Goal: Task Accomplishment & Management: Complete application form

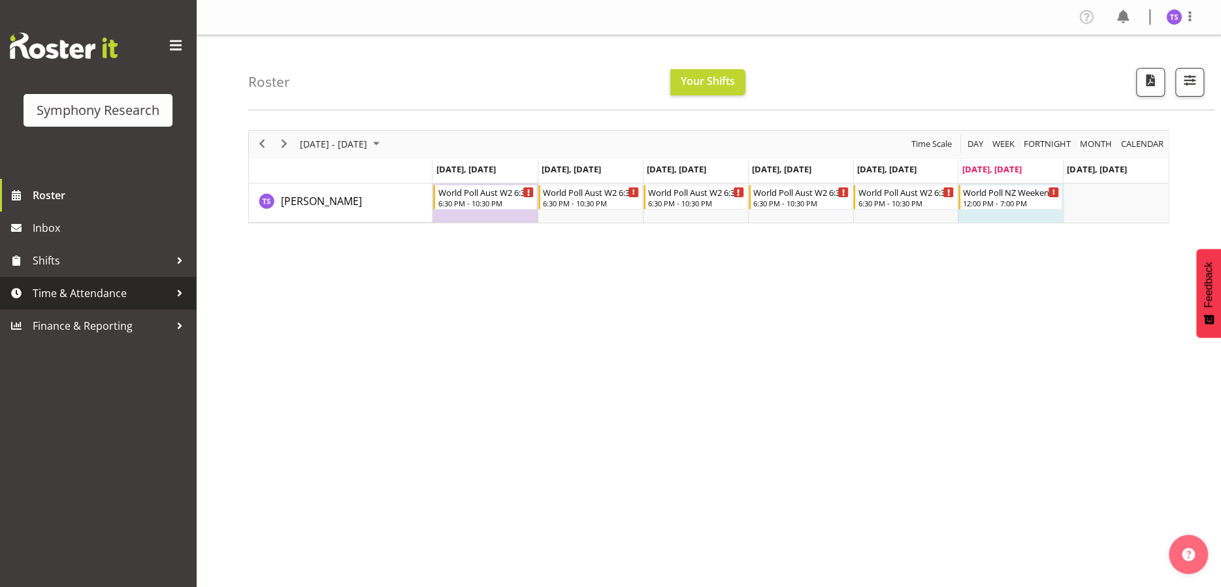
click at [114, 291] on span "Time & Attendance" at bounding box center [101, 294] width 137 height 20
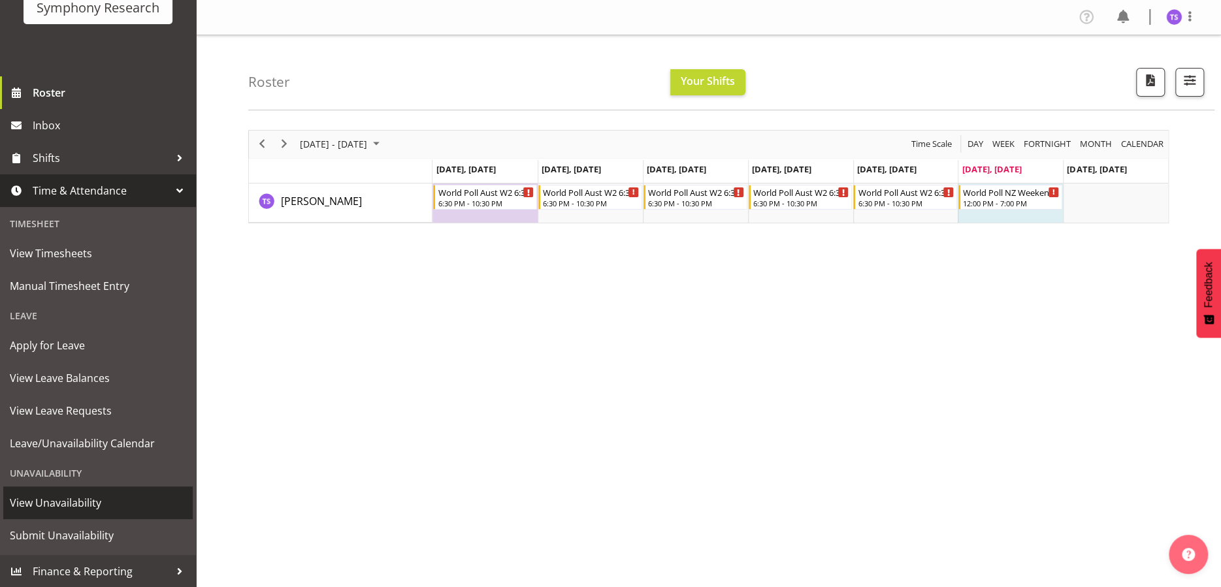
scroll to position [56, 0]
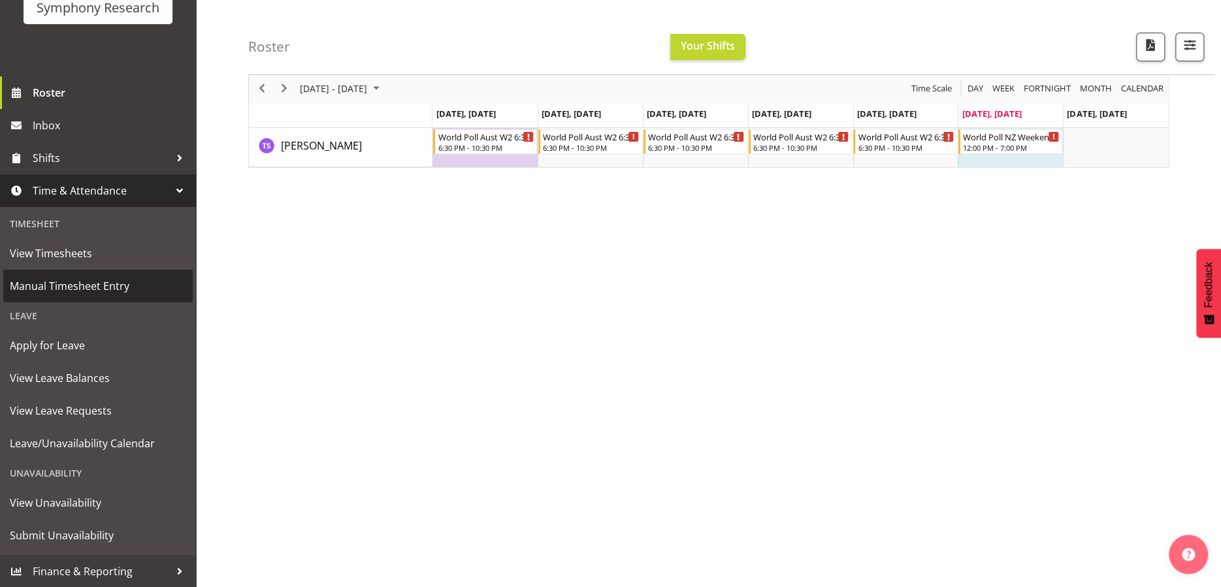
click at [106, 284] on span "Manual Timesheet Entry" at bounding box center [98, 286] width 176 height 20
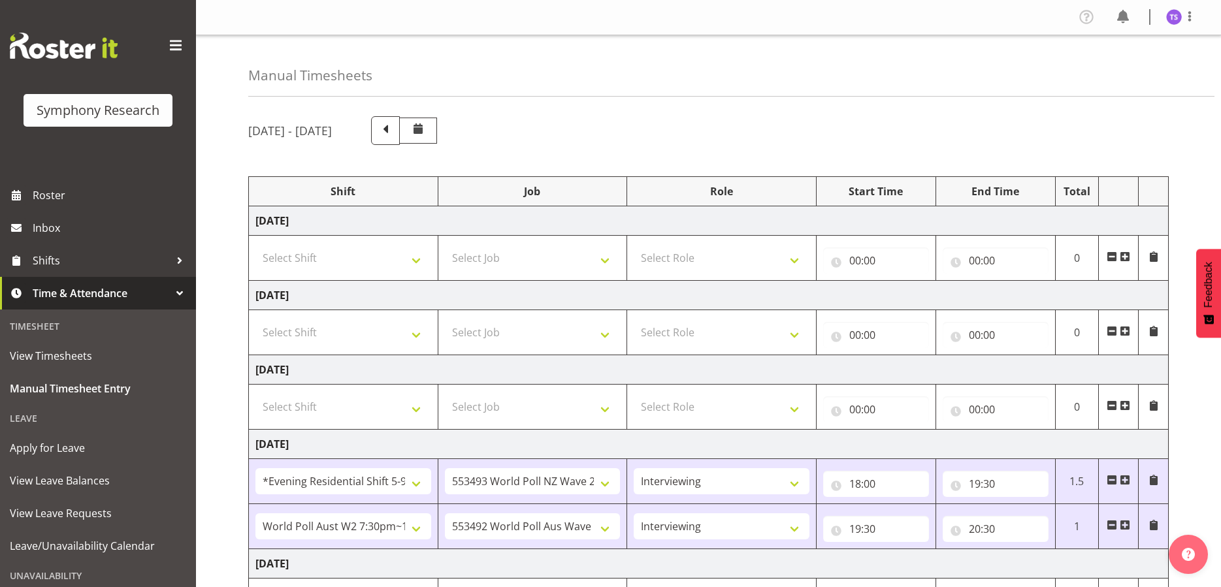
select select "48116"
select select "10527"
select select "47"
select select "56692"
select select "10499"
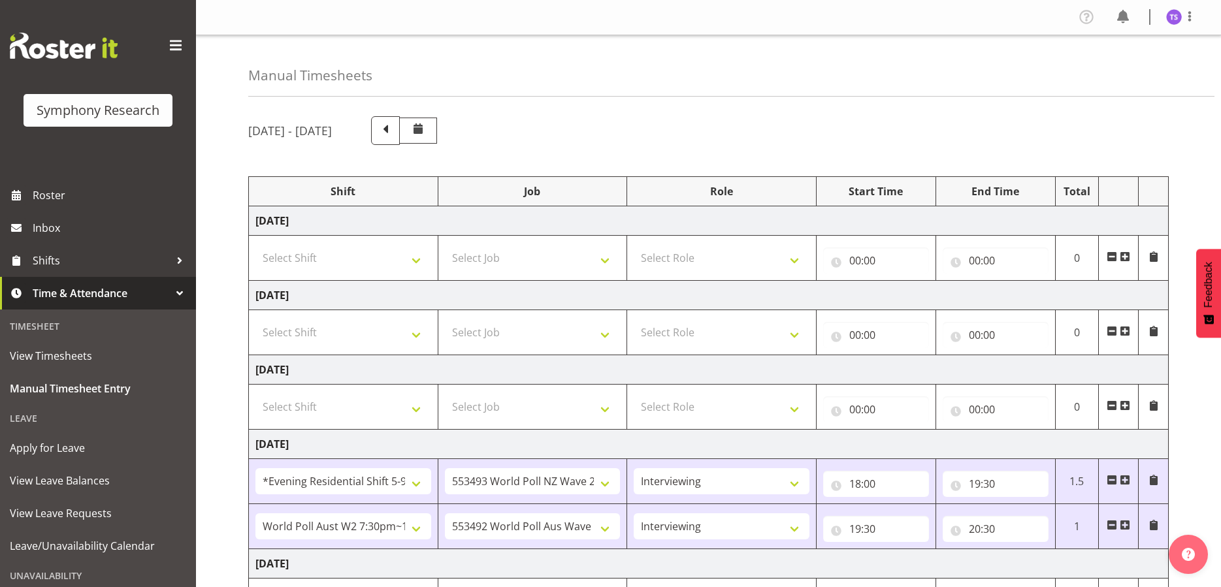
select select "47"
click at [394, 125] on span at bounding box center [385, 129] width 17 height 17
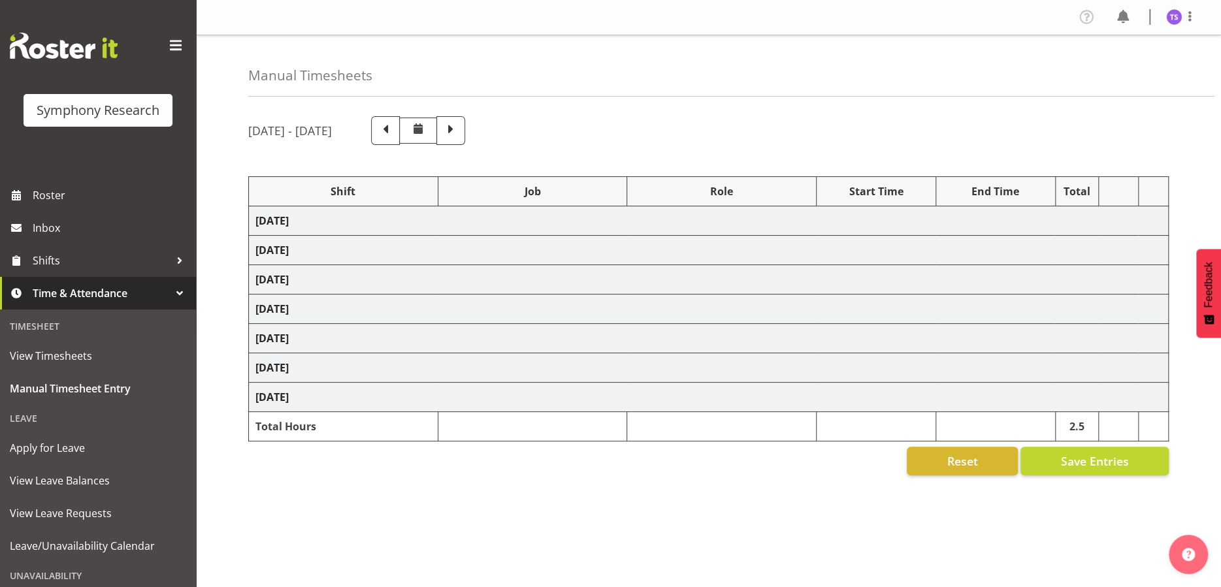
click at [459, 129] on span at bounding box center [450, 129] width 17 height 17
select select "48116"
select select "10527"
select select "47"
select select "56692"
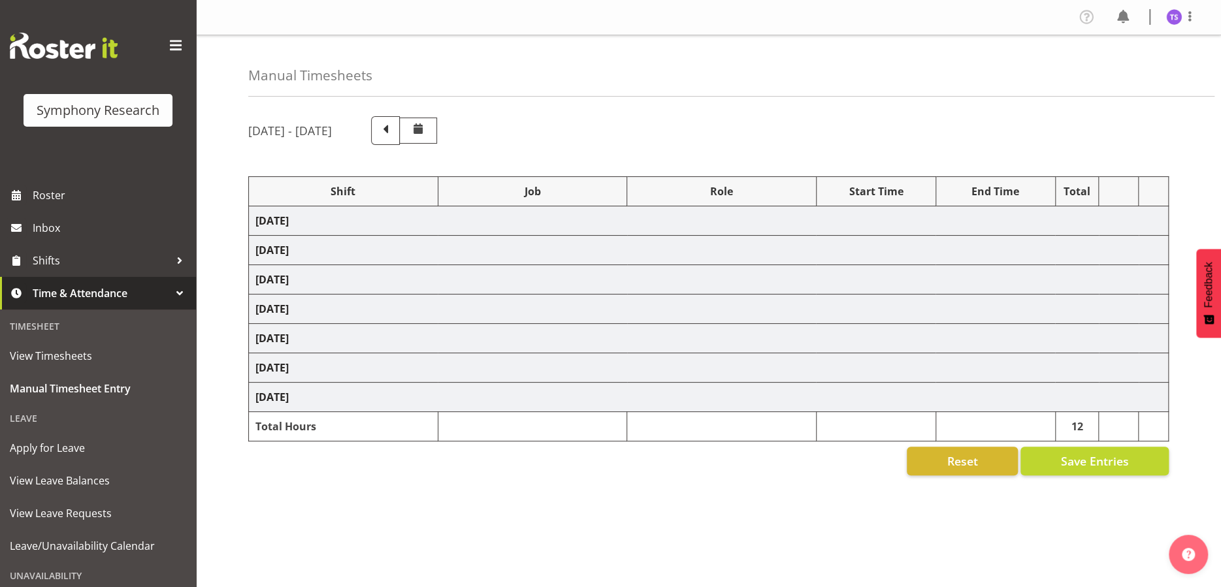
select select "10499"
select select "47"
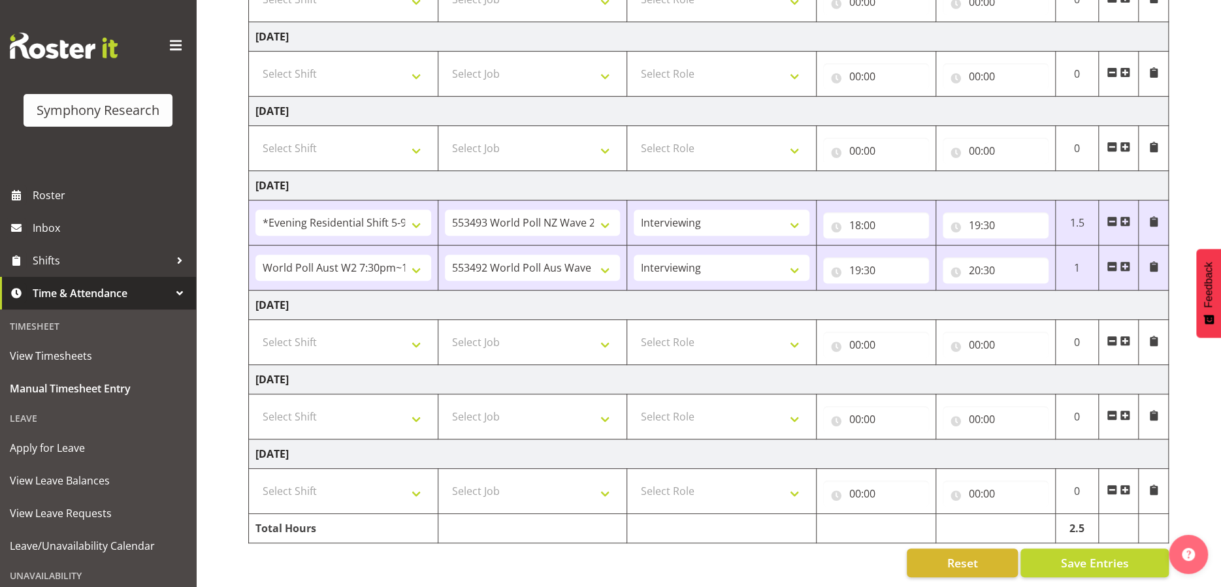
scroll to position [267, 0]
click at [412, 404] on select "Select Shift !!Weekend Residential (Roster IT Shift Label) *Business 9/10am ~ 4…" at bounding box center [343, 417] width 176 height 26
select select "41319"
click at [255, 404] on select "Select Shift !!Weekend Residential (Roster IT Shift Label) *Business 9/10am ~ 4…" at bounding box center [343, 417] width 176 height 26
click at [602, 411] on select "Select Job 550060 IF Admin 553492 World Poll Aus Wave 2 Main 2025 553493 World …" at bounding box center [533, 417] width 176 height 26
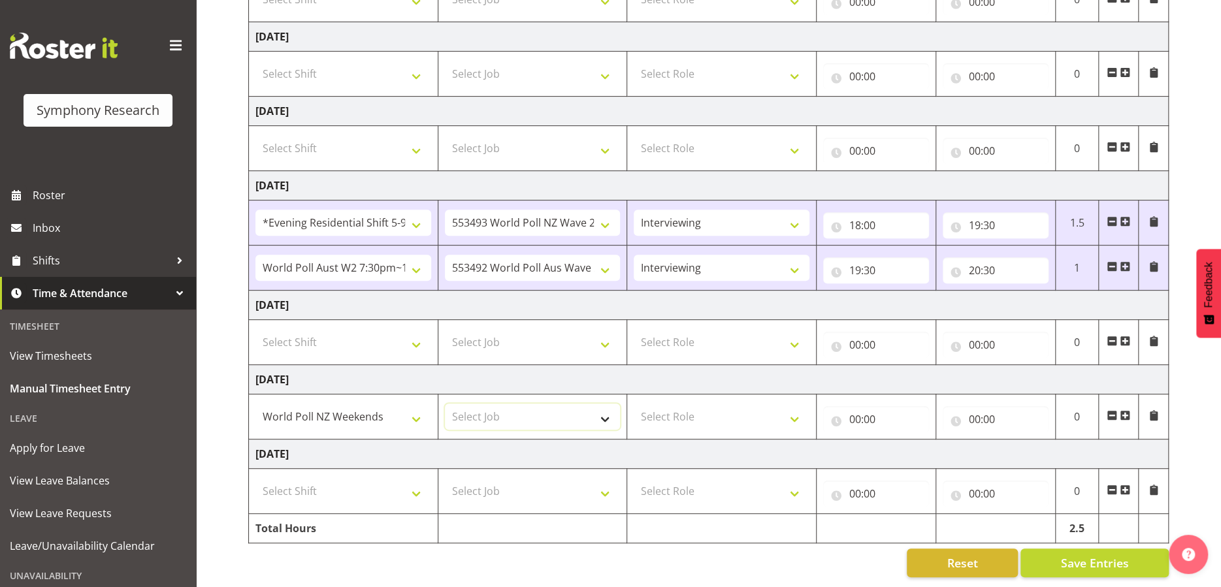
select select "10527"
click at [445, 404] on select "Select Job 550060 IF Admin 553492 World Poll Aus Wave 2 Main 2025 553493 World …" at bounding box center [533, 417] width 176 height 26
click at [793, 411] on select "Select Role Briefing Interviewing" at bounding box center [722, 417] width 176 height 26
select select "47"
click at [634, 404] on select "Select Role Briefing Interviewing" at bounding box center [722, 417] width 176 height 26
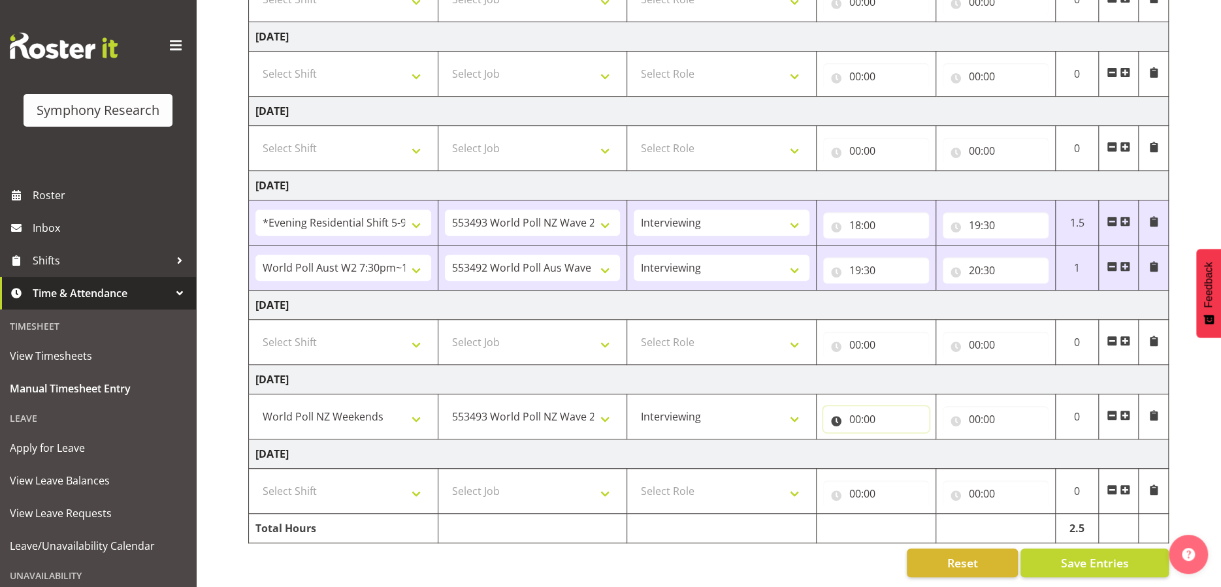
click at [876, 408] on input "00:00" at bounding box center [876, 419] width 106 height 26
click at [856, 408] on input "00:00" at bounding box center [876, 419] width 106 height 26
click at [855, 406] on input "00:00" at bounding box center [876, 419] width 106 height 26
click at [898, 440] on select "00 01 02 03 04 05 06 07 08 09 10 11 12 13 14 15 16 17 18 19 20 21 22 23" at bounding box center [912, 453] width 29 height 26
select select "12"
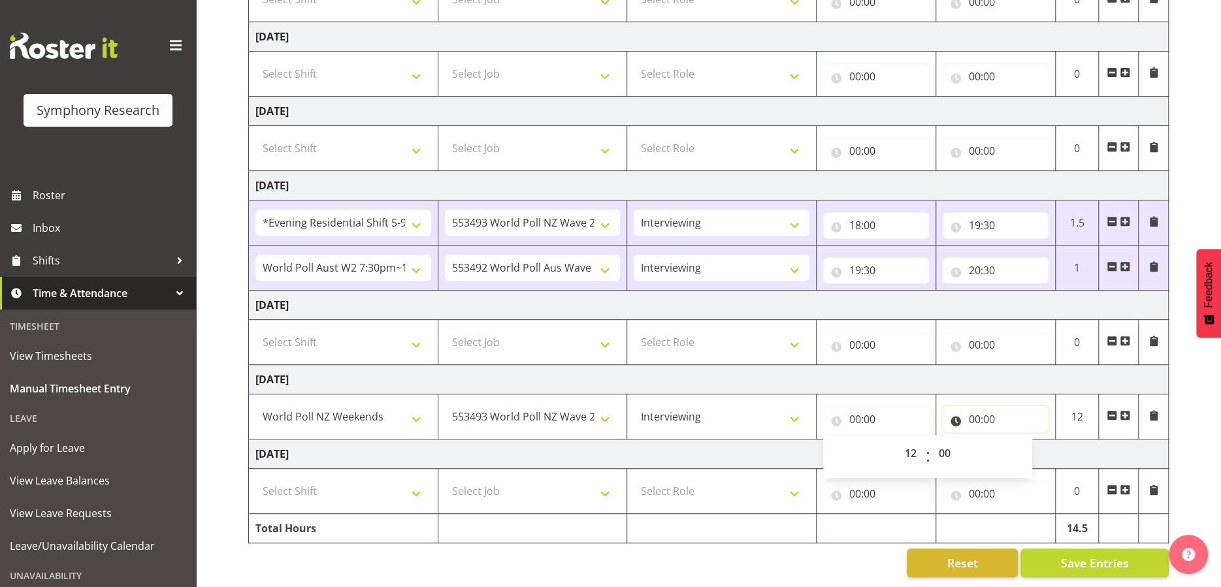
type input "12:00"
click at [970, 414] on input "00:00" at bounding box center [996, 419] width 106 height 26
click at [970, 411] on input "00:00" at bounding box center [996, 419] width 106 height 26
click at [971, 409] on input "00:00" at bounding box center [996, 419] width 106 height 26
click at [1026, 444] on select "00 01 02 03 04 05 06 07 08 09 10 11 12 13 14 15 16 17 18 19 20 21 22 23" at bounding box center [1031, 453] width 29 height 26
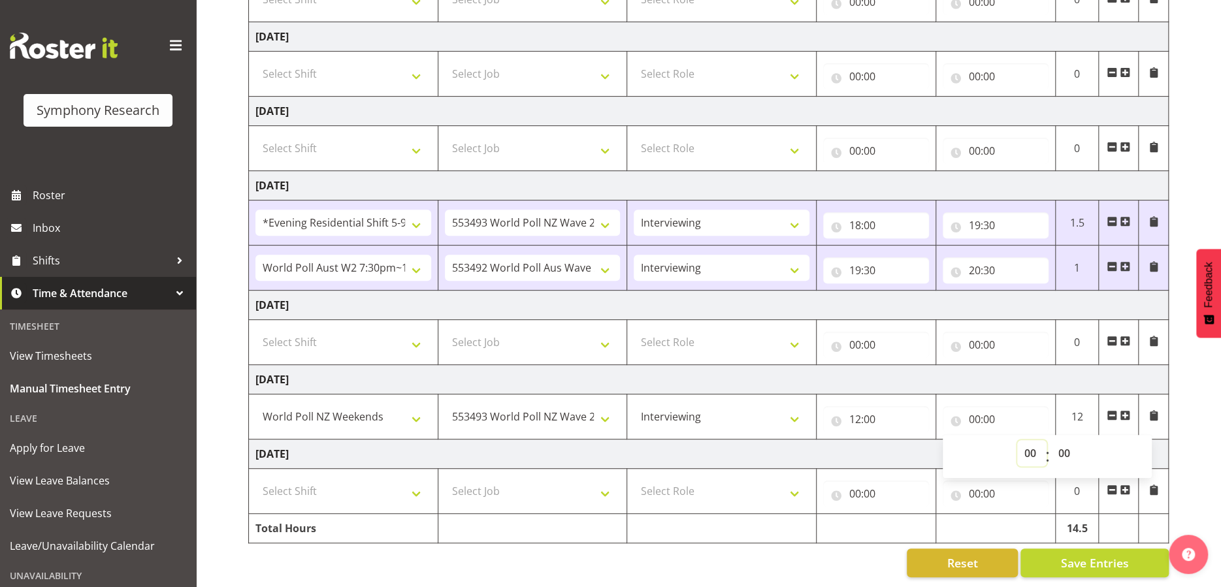
select select "12"
type input "12:00"
click at [1063, 444] on select "00 01 02 03 04 05 06 07 08 09 10 11 12 13 14 15 16 17 18 19 20 21 22 23 24 25 2…" at bounding box center [1065, 453] width 29 height 26
select select "30"
type input "12:30"
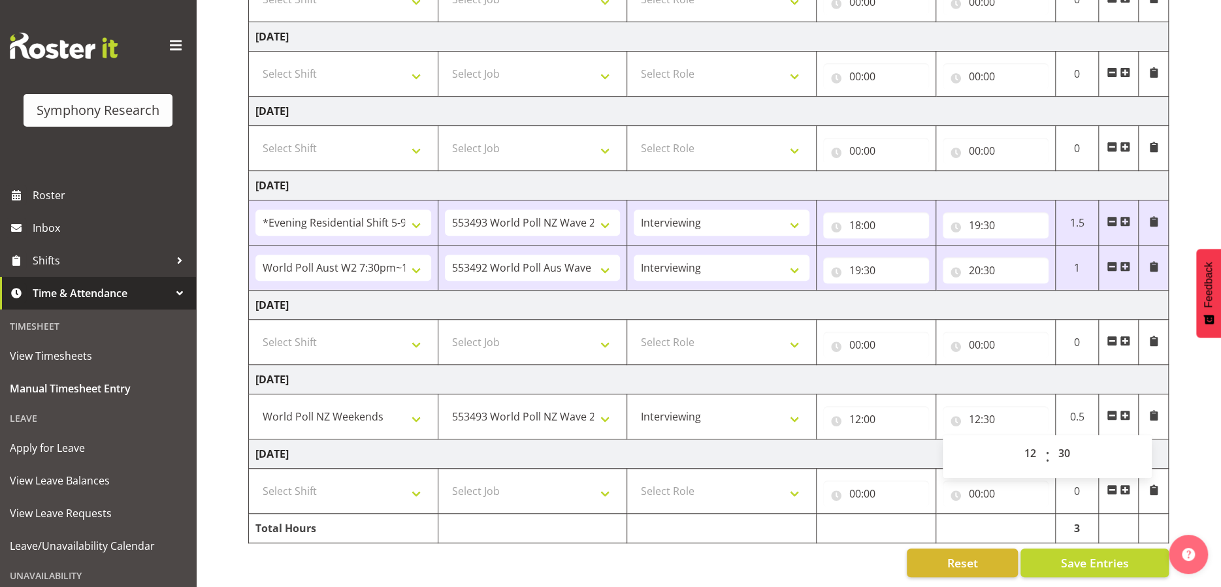
click at [1126, 410] on span at bounding box center [1125, 415] width 10 height 10
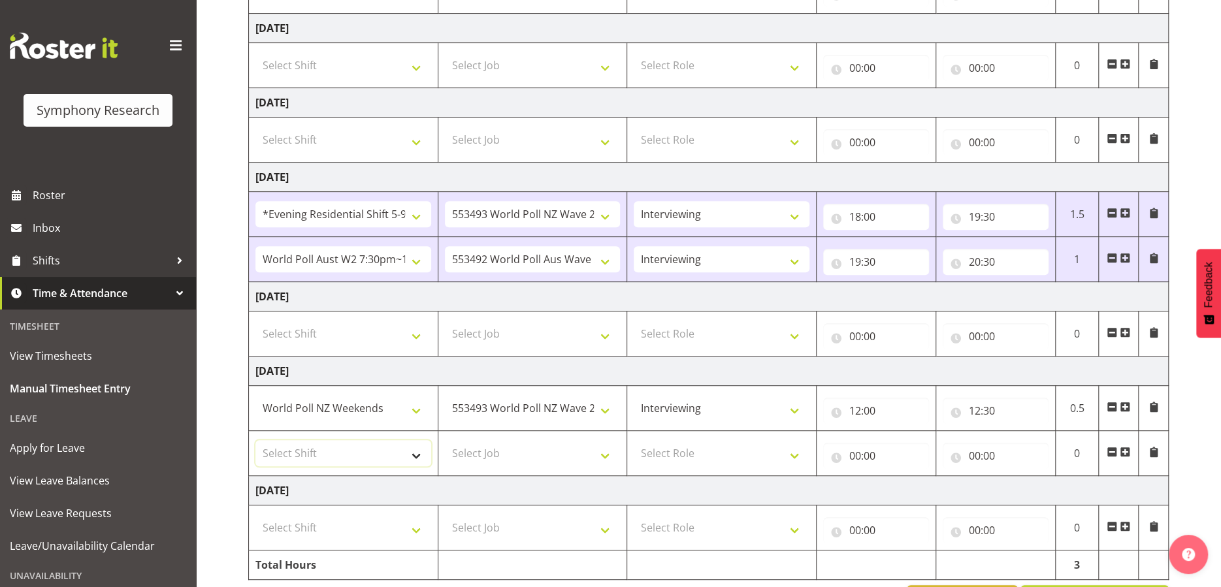
click at [335, 461] on select "Select Shift !!Weekend Residential (Roster IT Shift Label) *Business 9/10am ~ 4…" at bounding box center [343, 453] width 176 height 26
select select "11547"
click at [255, 440] on select "Select Shift !!Weekend Residential (Roster IT Shift Label) *Business 9/10am ~ 4…" at bounding box center [343, 453] width 176 height 26
click at [598, 448] on select "Select Job 550060 IF Admin 553492 World Poll Aus Wave 2 Main 2025 553493 World …" at bounding box center [533, 453] width 176 height 26
select select "10499"
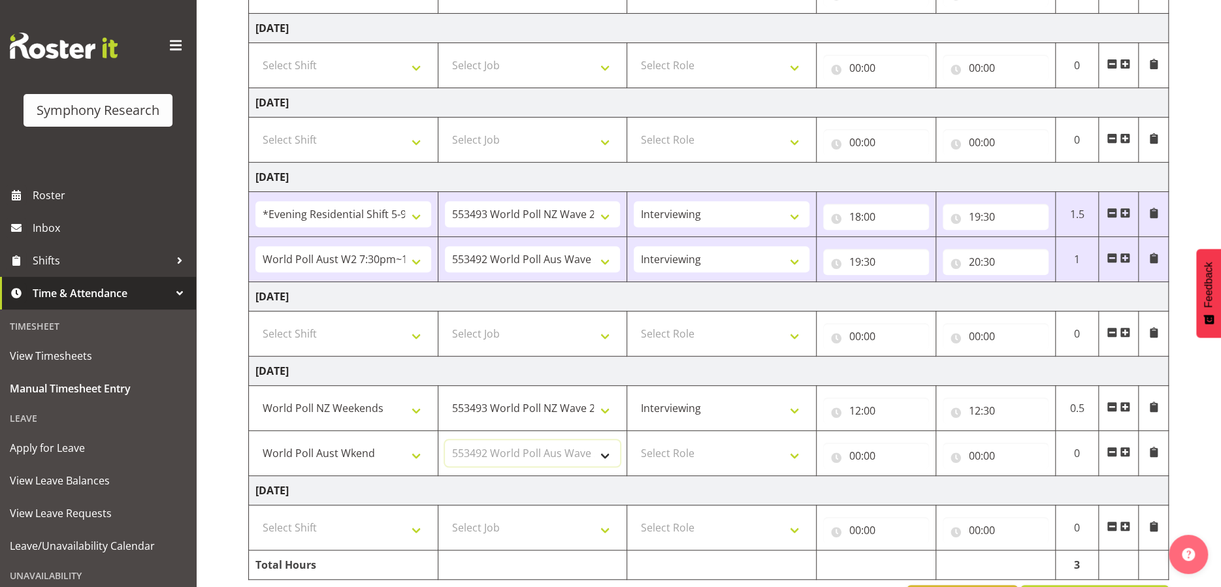
click at [445, 440] on select "Select Job 550060 IF Admin 553492 World Poll Aus Wave 2 Main 2025 553493 World …" at bounding box center [533, 453] width 176 height 26
click at [789, 450] on select "Select Role Briefing Interviewing" at bounding box center [722, 453] width 176 height 26
select select "47"
click at [634, 440] on select "Select Role Briefing Interviewing" at bounding box center [722, 453] width 176 height 26
click at [857, 450] on input "00:00" at bounding box center [876, 456] width 106 height 26
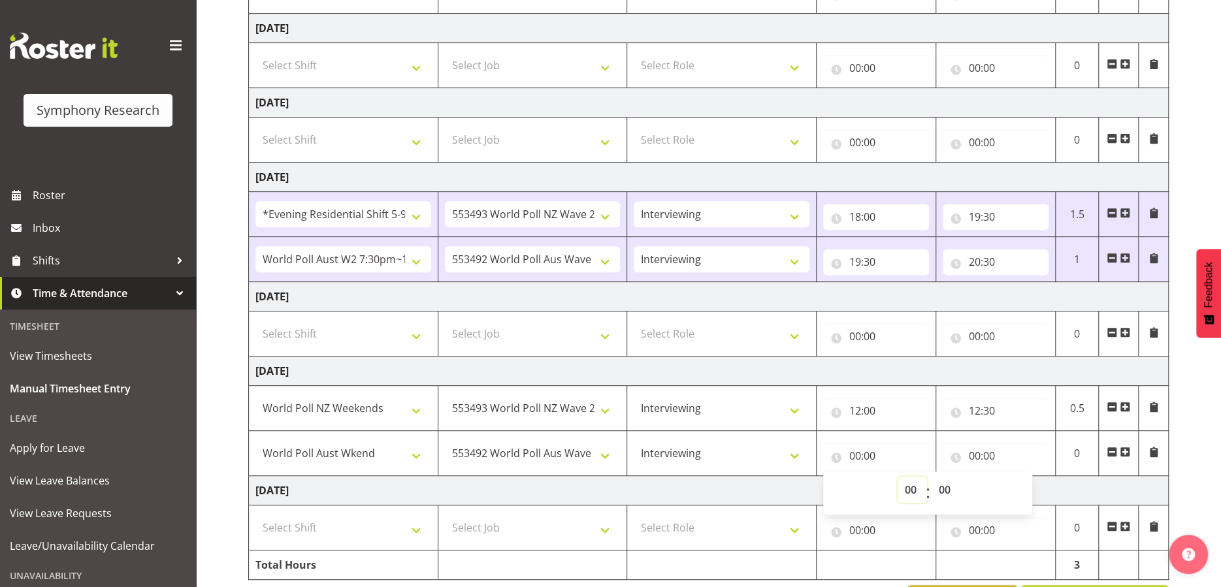
click at [905, 489] on select "00 01 02 03 04 05 06 07 08 09 10 11 12 13 14 15 16 17 18 19 20 21 22 23" at bounding box center [912, 490] width 29 height 26
select select "12"
type input "12:00"
click at [941, 487] on select "00 01 02 03 04 05 06 07 08 09 10 11 12 13 14 15 16 17 18 19 20 21 22 23 24 25 2…" at bounding box center [946, 490] width 29 height 26
select select "30"
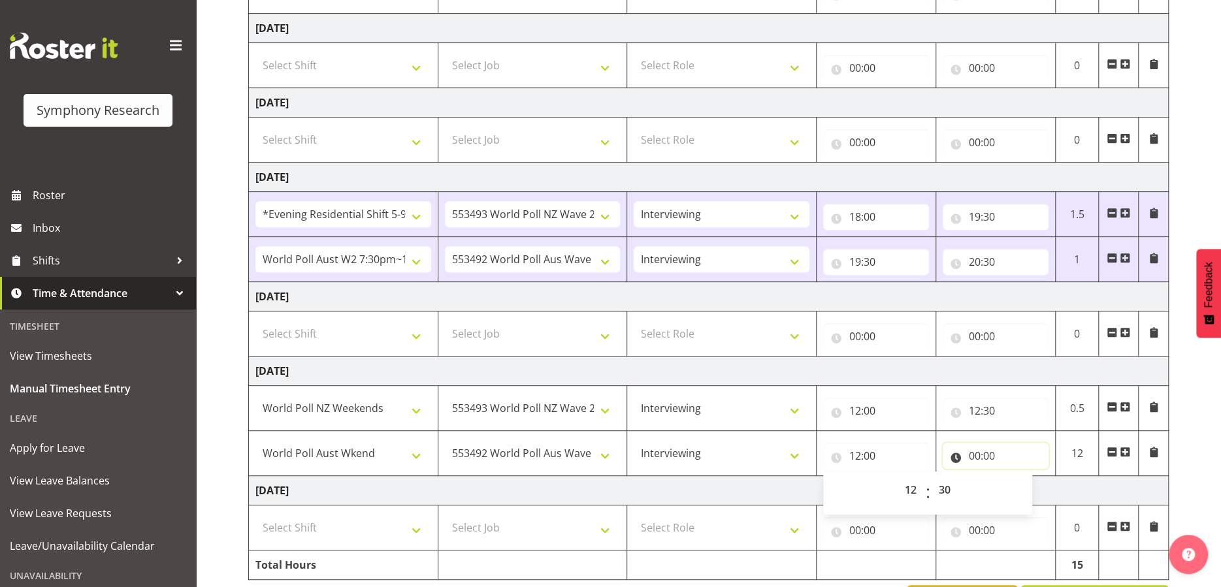
type input "12:30"
click at [974, 456] on input "00:00" at bounding box center [996, 456] width 106 height 26
click at [974, 455] on input "00:00" at bounding box center [996, 456] width 106 height 26
click at [1023, 484] on select "00 01 02 03 04 05 06 07 08 09 10 11 12 13 14 15 16 17 18 19 20 21 22 23" at bounding box center [1031, 490] width 29 height 26
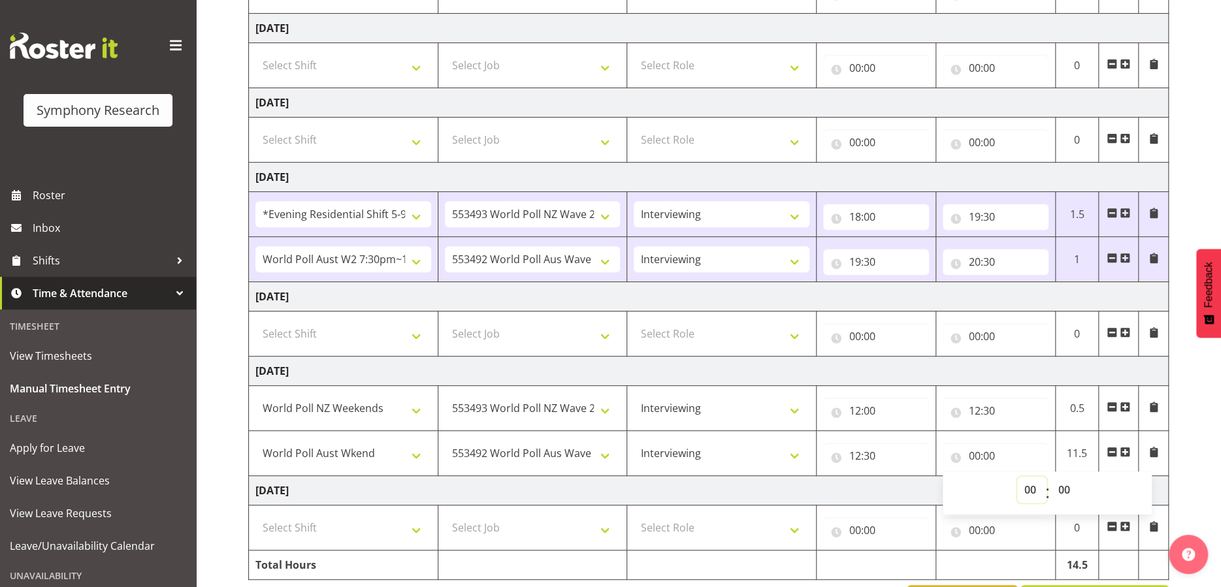
select select "15"
click at [1017, 477] on select "00 01 02 03 04 05 06 07 08 09 10 11 12 13 14 15 16 17 18 19 20 21 22 23" at bounding box center [1031, 490] width 29 height 26
type input "15:00"
click at [894, 451] on input "12:30" at bounding box center [876, 456] width 106 height 26
click at [1211, 427] on div "[DATE] - [DATE] Shift Job Role Start Time End Time Total [DATE] Select Shift !!…" at bounding box center [734, 231] width 973 height 785
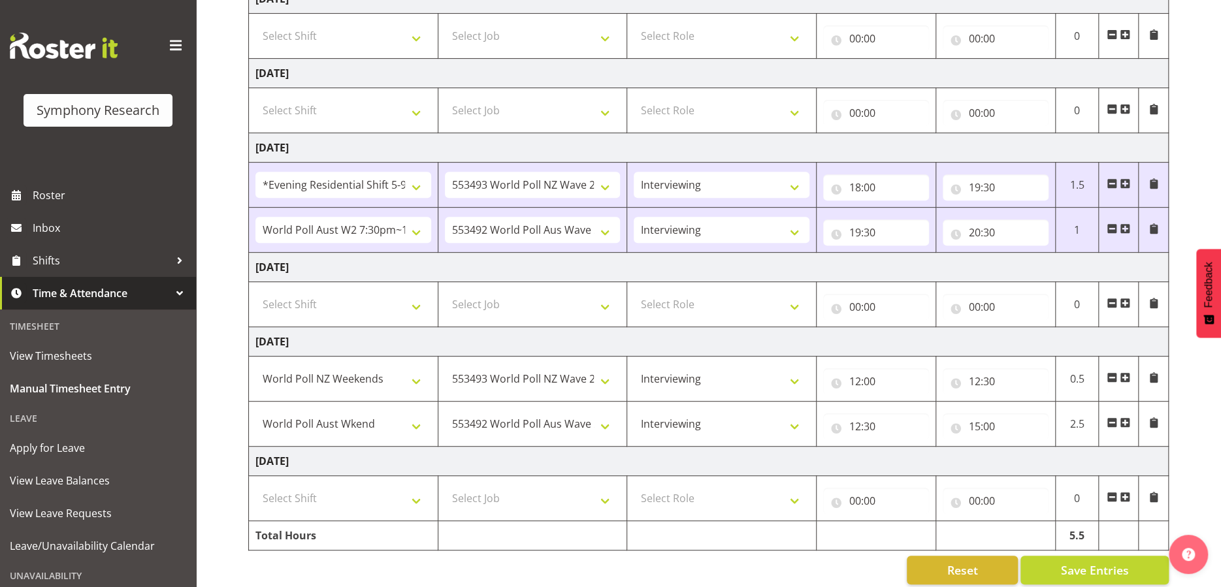
scroll to position [313, 0]
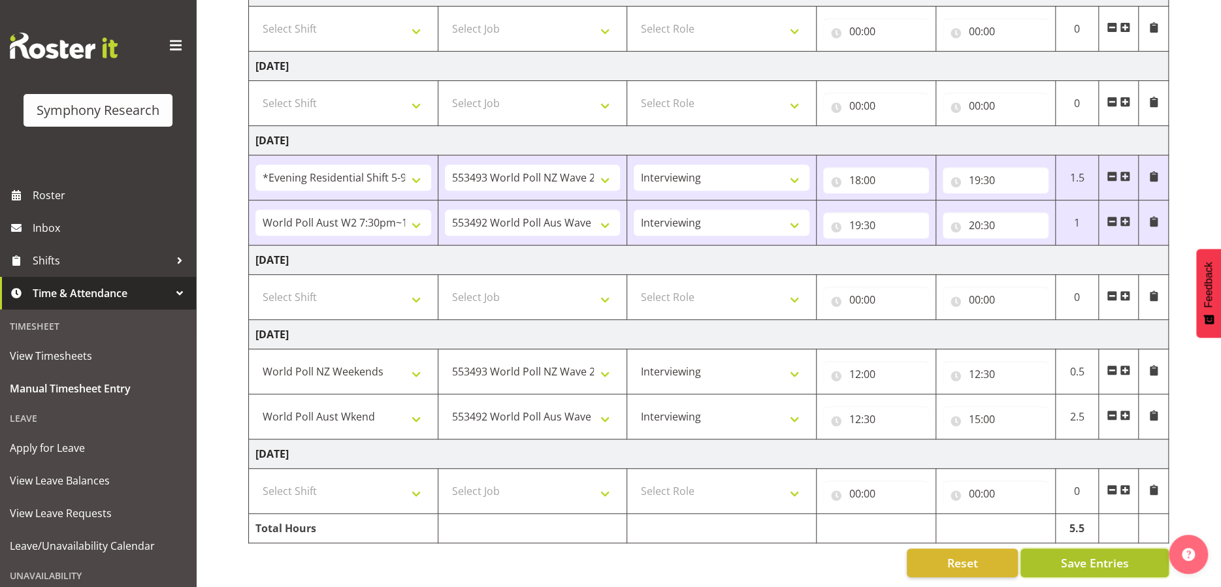
click at [1101, 555] on span "Save Entries" at bounding box center [1094, 563] width 68 height 17
